Goal: Task Accomplishment & Management: Use online tool/utility

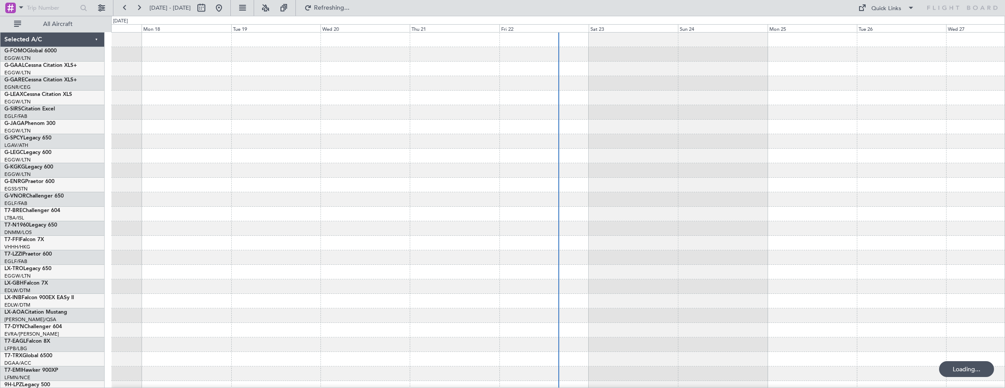
click at [262, 207] on div at bounding box center [558, 214] width 894 height 15
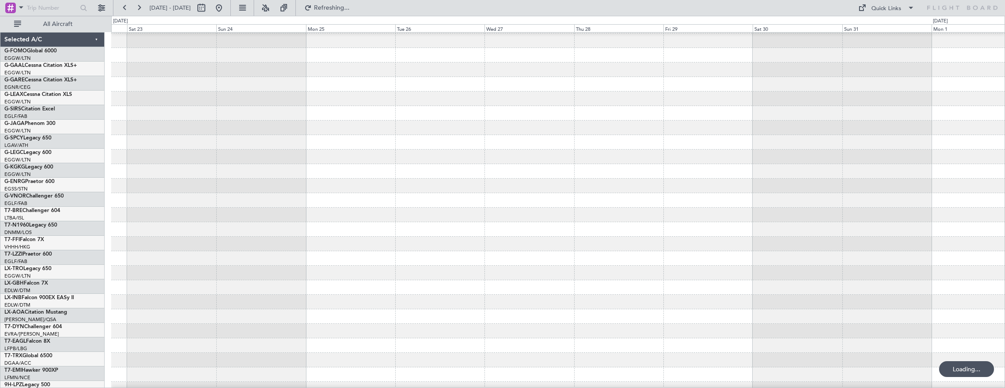
scroll to position [14, 0]
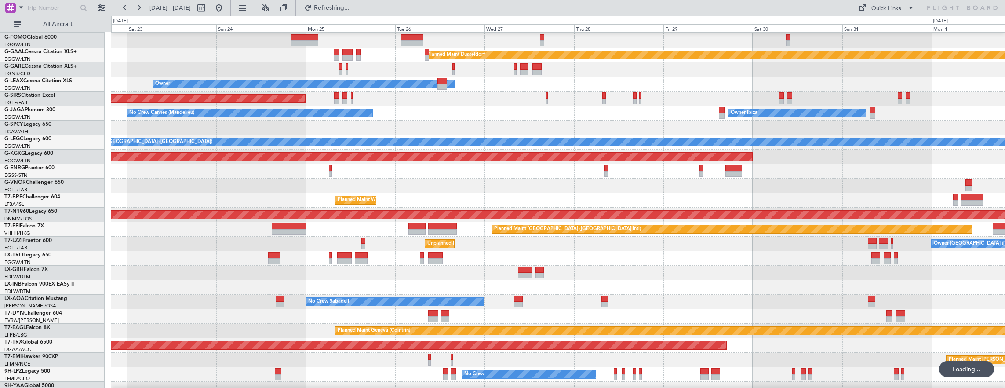
click at [607, 115] on div "Owner Ibiza No Crew Cannes ([GEOGRAPHIC_DATA]) Planned Maint [GEOGRAPHIC_DATA] …" at bounding box center [558, 113] width 894 height 15
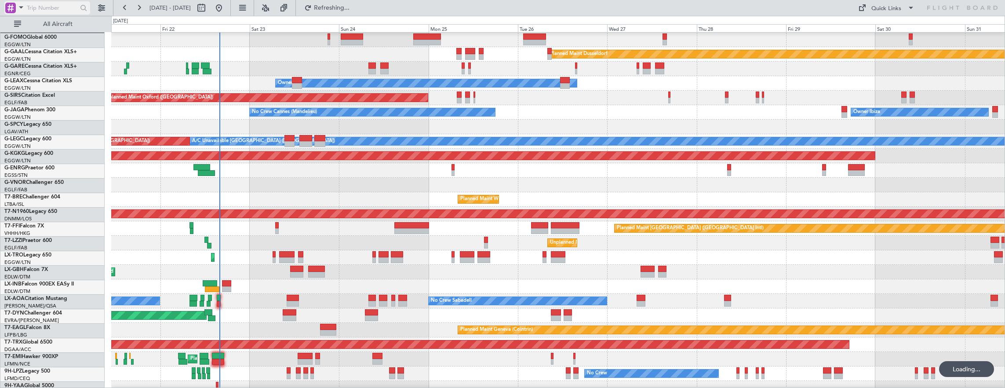
scroll to position [15, 0]
click at [75, 21] on span "All Aircraft" at bounding box center [58, 24] width 70 height 6
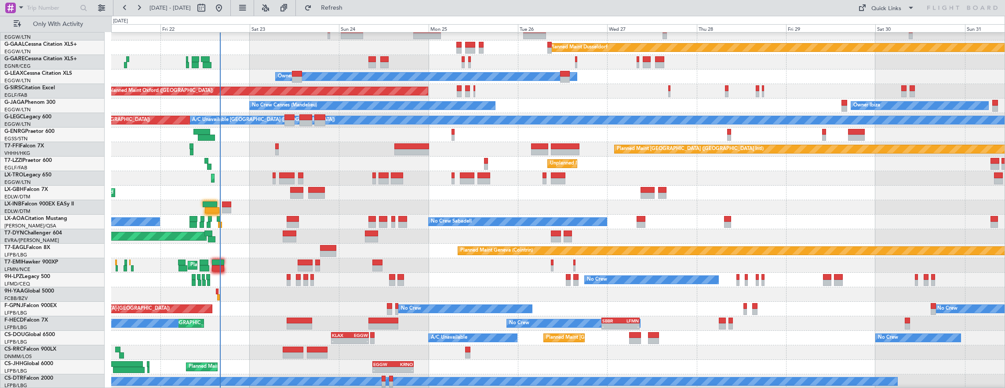
scroll to position [21, 0]
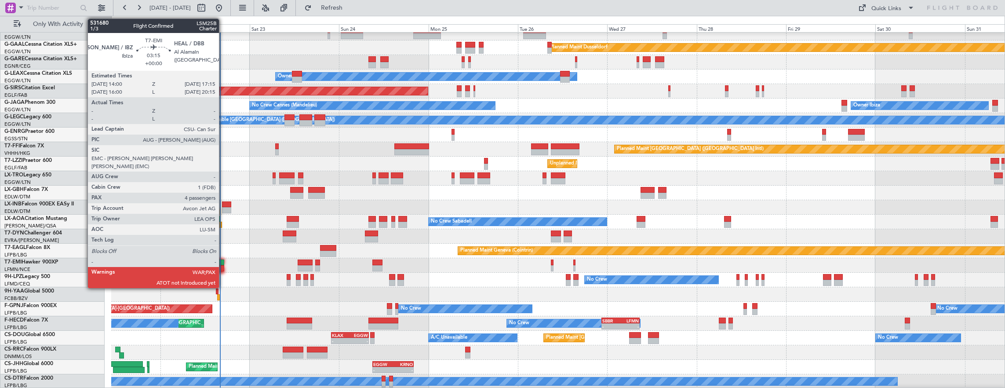
click at [220, 263] on div at bounding box center [218, 262] width 12 height 6
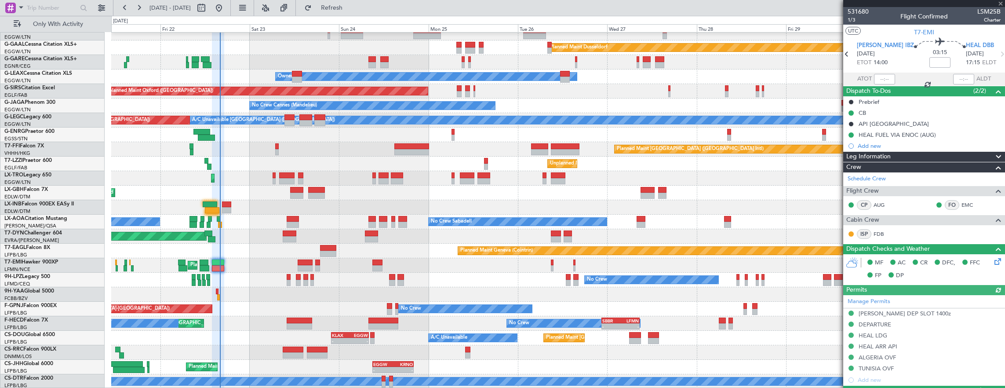
click at [870, 80] on div "ATOT" at bounding box center [869, 79] width 52 height 11
click at [881, 79] on div at bounding box center [884, 79] width 21 height 11
click at [876, 79] on input "text" at bounding box center [884, 79] width 21 height 11
click at [206, 208] on div at bounding box center [212, 210] width 15 height 6
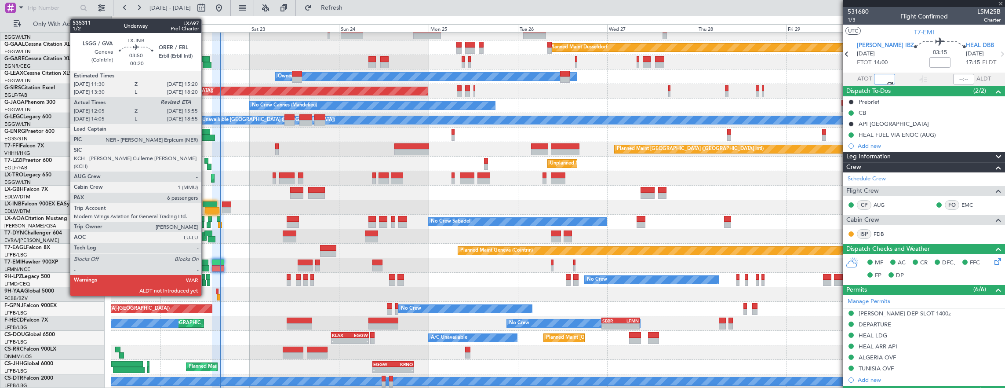
type input "15:28"
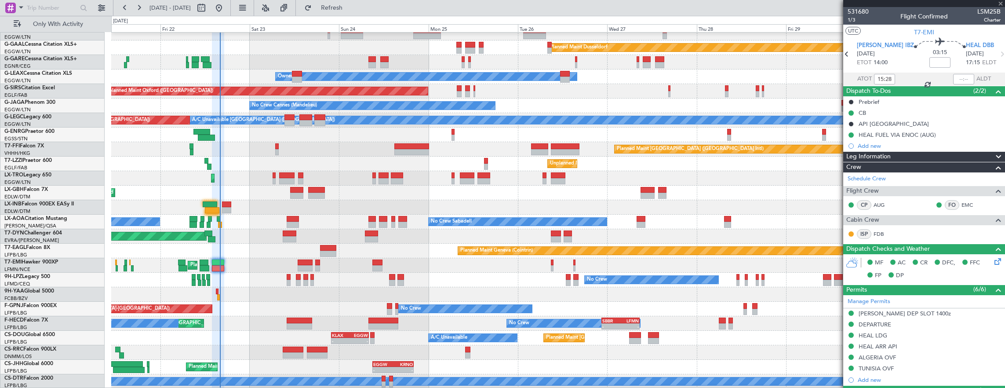
type input "-00:20"
type input "12:05"
type input "6"
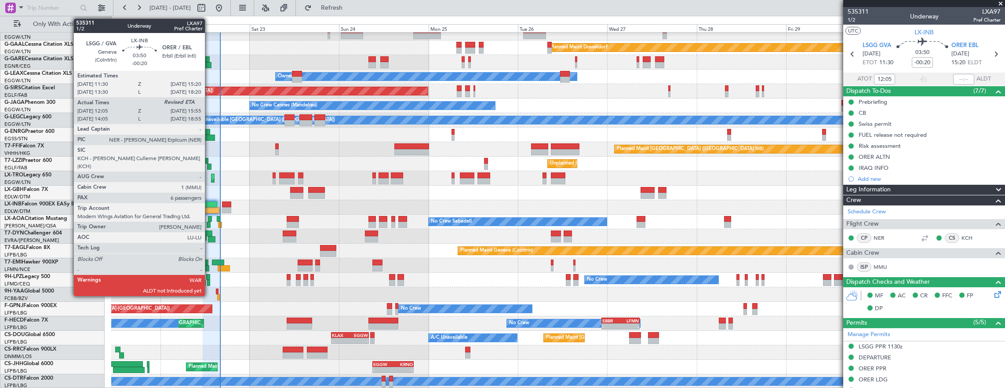
click at [209, 207] on div at bounding box center [212, 210] width 15 height 6
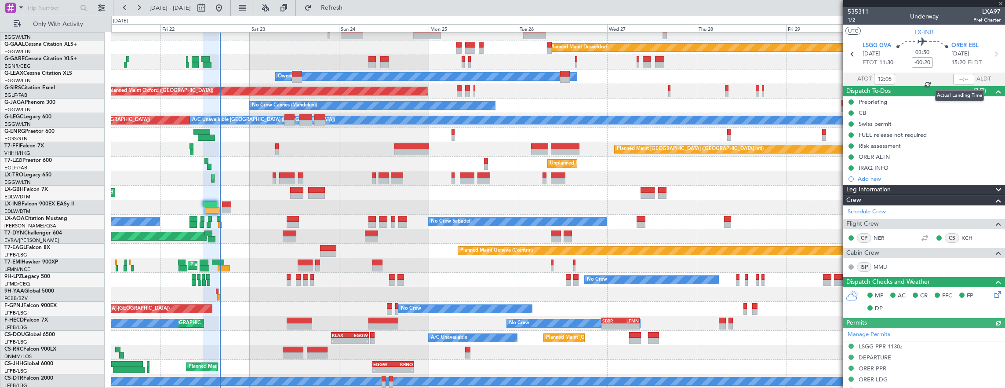
click at [955, 78] on div at bounding box center [963, 79] width 21 height 11
click at [953, 77] on div at bounding box center [963, 79] width 21 height 11
click at [954, 82] on div at bounding box center [963, 79] width 21 height 11
drag, startPoint x: 957, startPoint y: 81, endPoint x: 954, endPoint y: 84, distance: 4.7
click at [955, 83] on div at bounding box center [963, 79] width 21 height 11
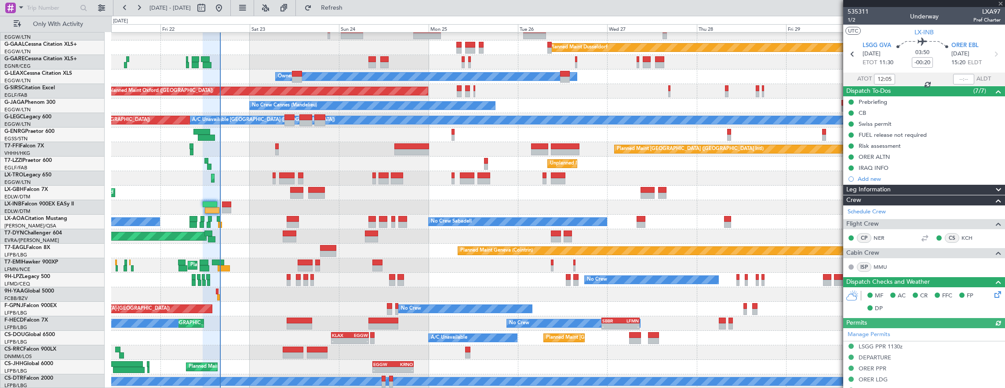
click at [953, 79] on div at bounding box center [963, 79] width 21 height 11
click at [955, 77] on div at bounding box center [963, 79] width 21 height 11
click at [953, 81] on input "text" at bounding box center [963, 79] width 21 height 11
type input "15:51"
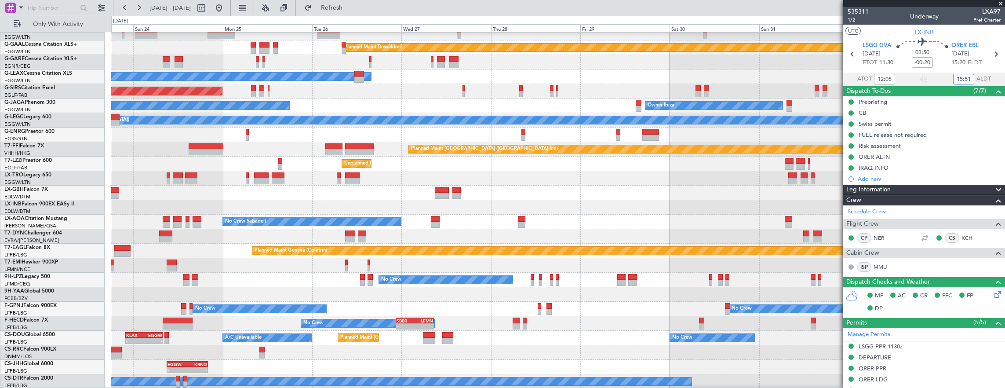
click at [530, 321] on div "Planned Maint Dusseldorf Owner Unplanned Maint [GEOGRAPHIC_DATA] ([GEOGRAPHIC_D…" at bounding box center [558, 199] width 894 height 377
click at [314, 285] on div "Planned Maint Dusseldorf Owner Unplanned Maint [GEOGRAPHIC_DATA] ([GEOGRAPHIC_D…" at bounding box center [558, 199] width 894 height 377
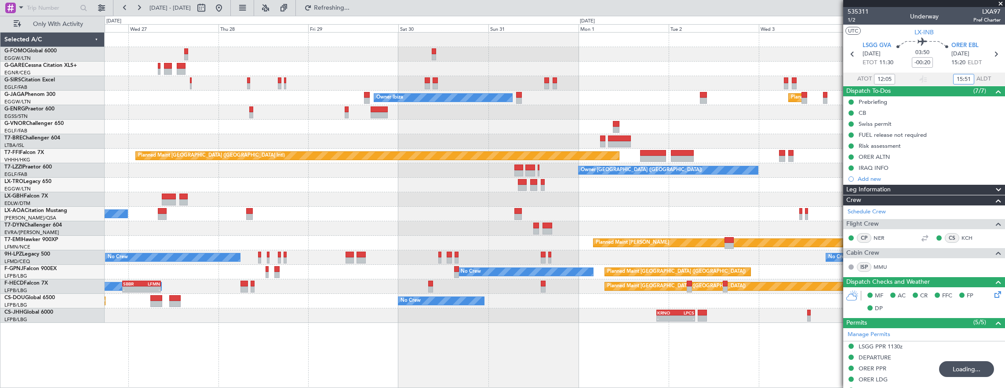
scroll to position [0, 0]
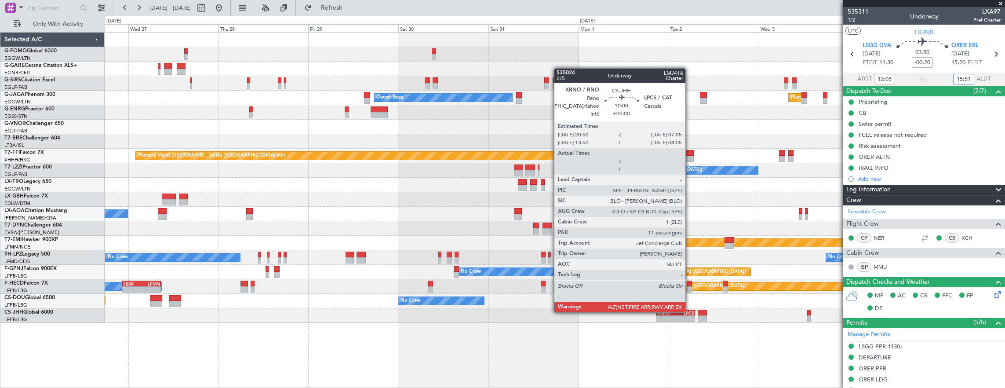
click at [661, 321] on div "- - KRNO 20:50 Z LPCS 07:05 Z EGGW 09:00 Z KRNO 20:05 Z - -" at bounding box center [555, 315] width 900 height 15
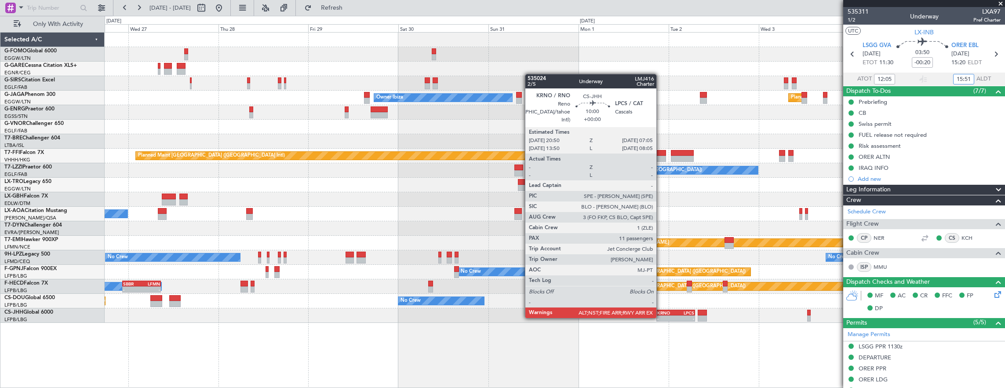
click at [661, 317] on div "-" at bounding box center [666, 318] width 18 height 5
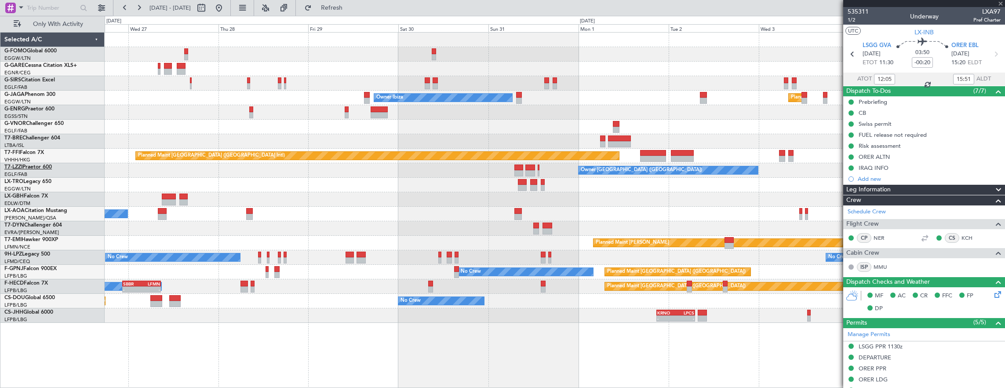
type input "11"
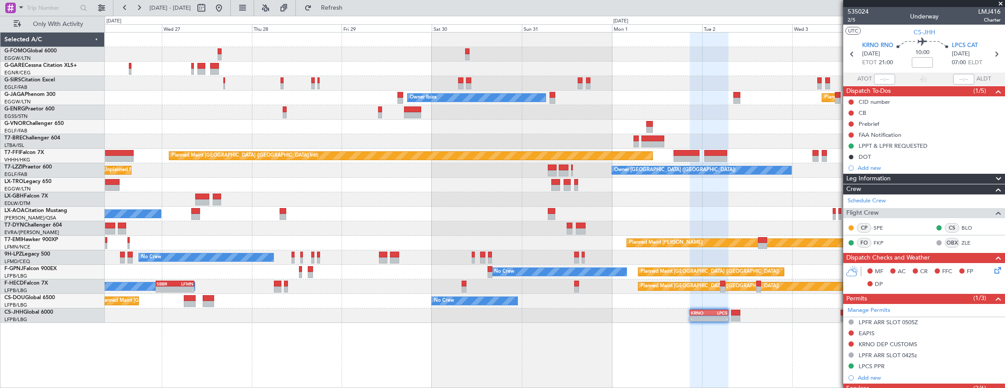
click at [287, 314] on div "Unplanned Maint Oxford ([GEOGRAPHIC_DATA]) Planned Maint [GEOGRAPHIC_DATA] ([GE…" at bounding box center [555, 210] width 901 height 356
